Goal: Transaction & Acquisition: Subscribe to service/newsletter

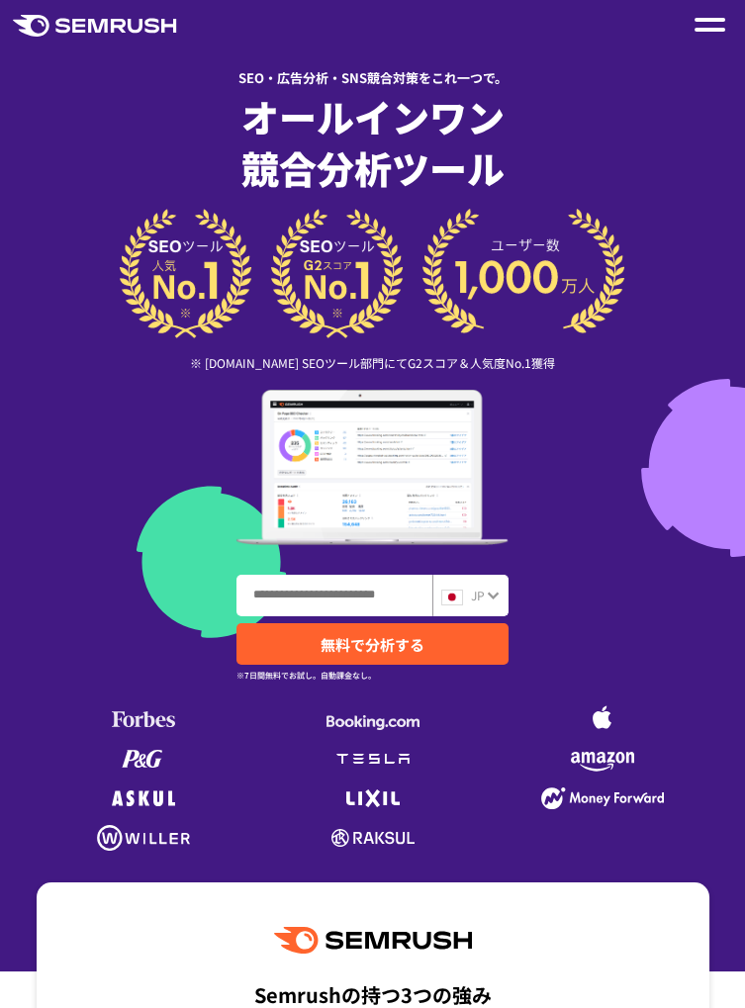
click at [484, 590] on span "JP" at bounding box center [478, 595] width 14 height 17
click at [412, 649] on span "無料で分析する" at bounding box center [373, 644] width 104 height 21
click at [462, 596] on img at bounding box center [452, 598] width 22 height 16
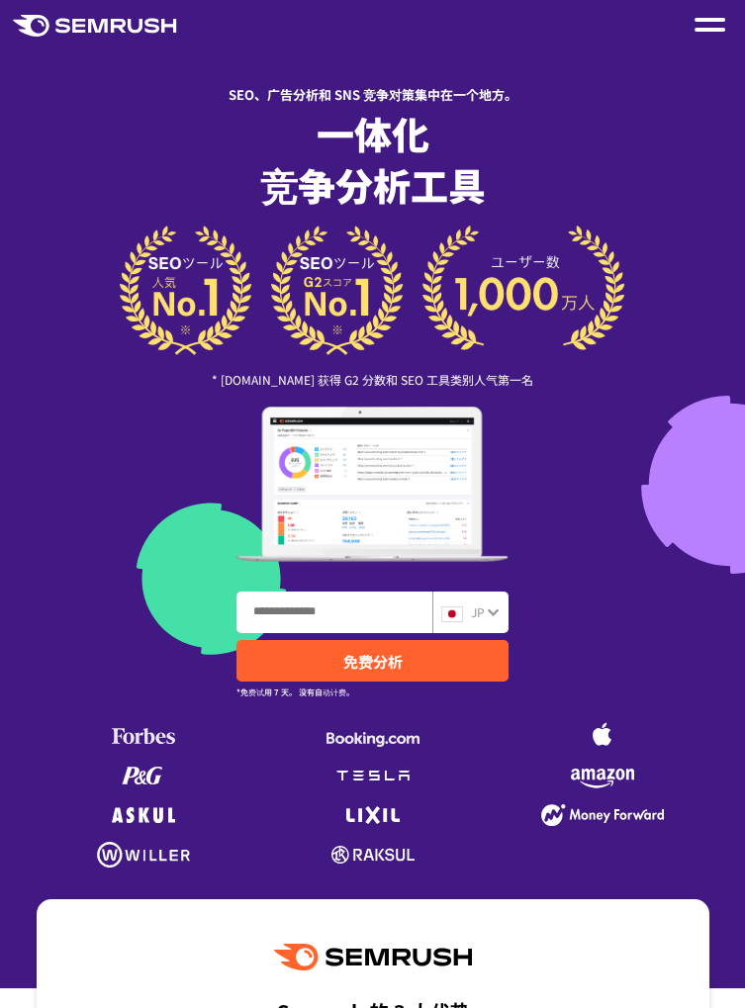
click at [702, 31] on span at bounding box center [710, 30] width 31 height 4
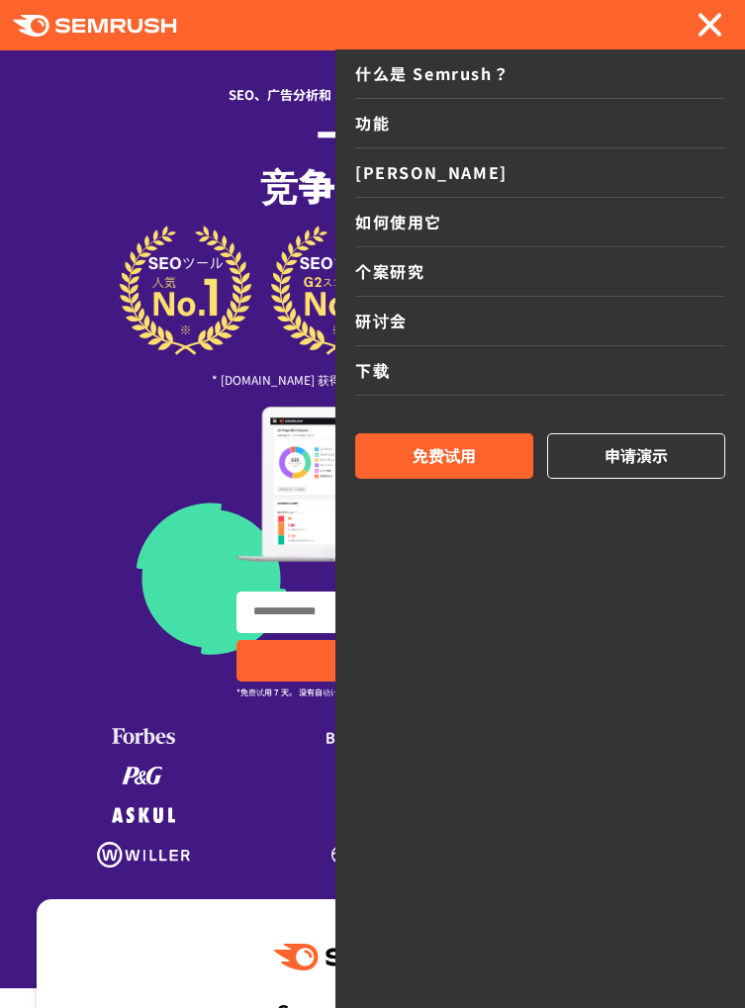
click at [473, 460] on span "免费试用" at bounding box center [444, 456] width 63 height 26
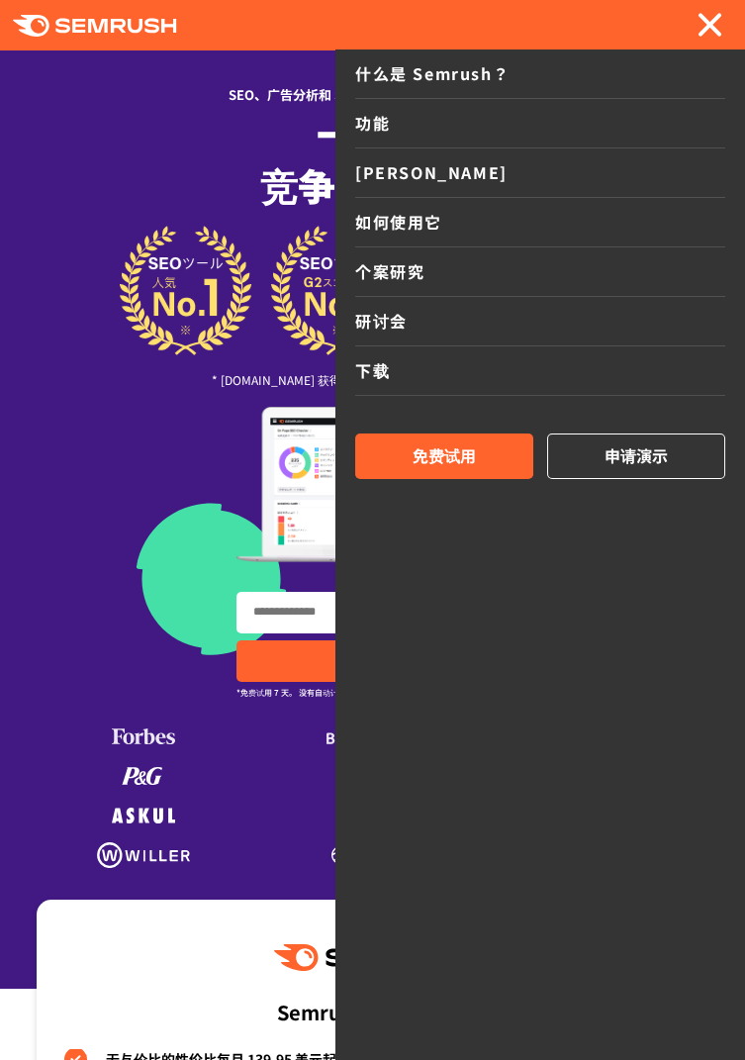
click at [108, 312] on div at bounding box center [373, 283] width 673 height 144
click at [709, 24] on span at bounding box center [710, 25] width 25 height 25
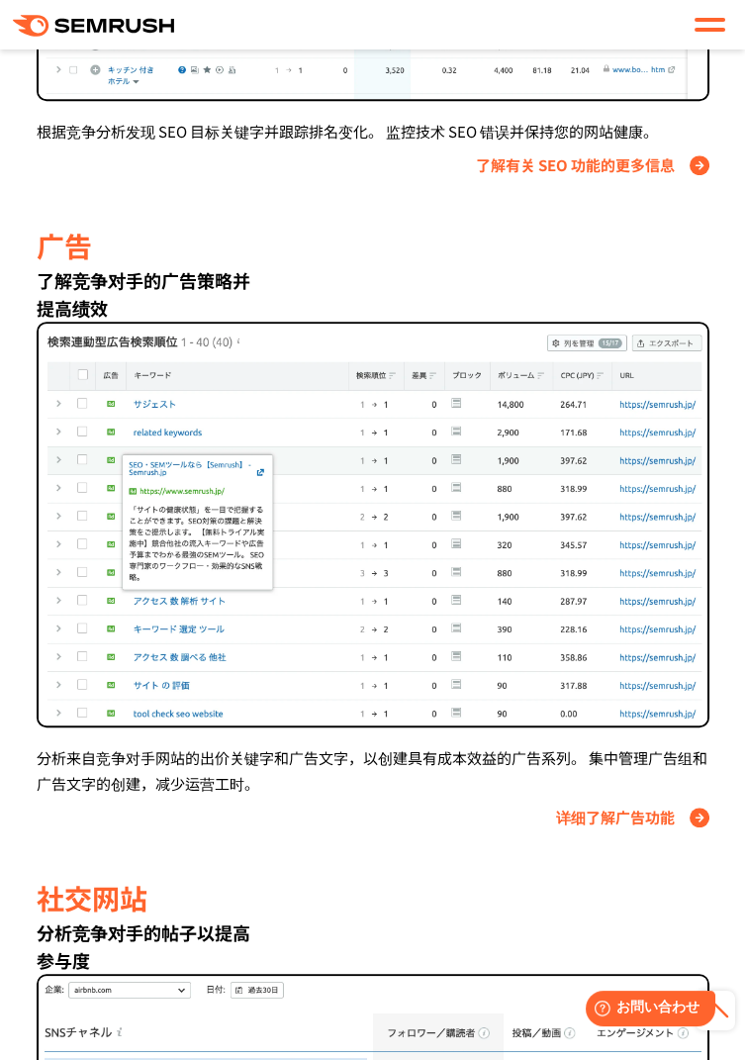
scroll to position [1871, 0]
